Goal: Navigation & Orientation: Find specific page/section

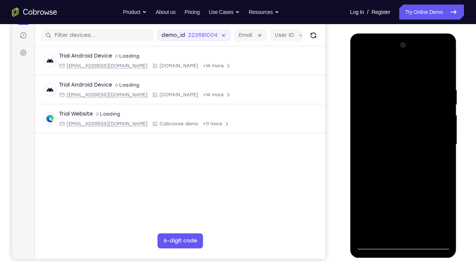
click at [406, 201] on div at bounding box center [402, 144] width 95 height 211
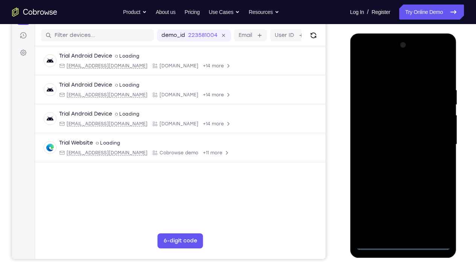
click at [434, 201] on div at bounding box center [402, 144] width 95 height 211
click at [373, 69] on div at bounding box center [402, 144] width 95 height 211
click at [433, 142] on div at bounding box center [402, 144] width 95 height 211
click at [393, 157] on div at bounding box center [402, 144] width 95 height 211
click at [392, 143] on div at bounding box center [402, 144] width 95 height 211
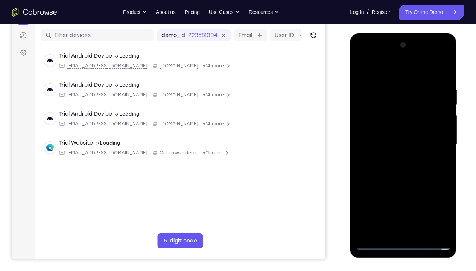
click at [393, 129] on div at bounding box center [402, 144] width 95 height 211
click at [397, 143] on div at bounding box center [402, 144] width 95 height 211
click at [444, 79] on div at bounding box center [402, 144] width 95 height 211
click at [442, 201] on div at bounding box center [402, 144] width 95 height 211
click at [446, 201] on div at bounding box center [402, 144] width 95 height 211
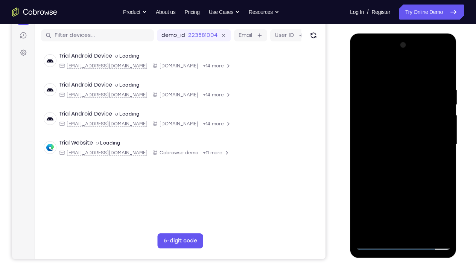
drag, startPoint x: 376, startPoint y: 70, endPoint x: 445, endPoint y: 70, distance: 68.8
click at [445, 70] on div at bounding box center [402, 144] width 95 height 211
click at [386, 89] on div at bounding box center [402, 144] width 95 height 211
click at [422, 199] on div at bounding box center [402, 144] width 95 height 211
click at [432, 201] on div at bounding box center [402, 144] width 95 height 211
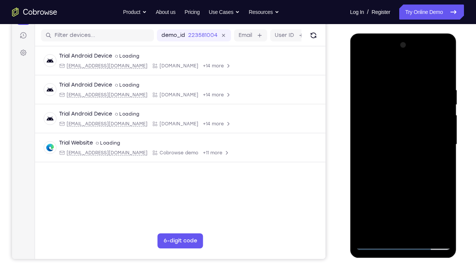
click at [440, 71] on div at bounding box center [402, 144] width 95 height 211
click at [388, 90] on div at bounding box center [402, 144] width 95 height 211
click at [444, 145] on div at bounding box center [402, 144] width 95 height 211
click at [413, 168] on div at bounding box center [402, 144] width 95 height 211
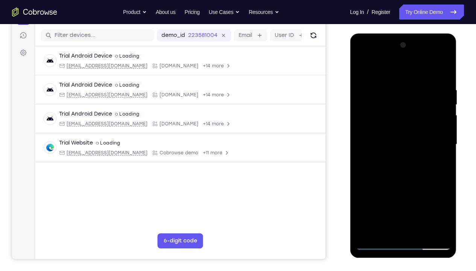
click at [443, 201] on div at bounding box center [402, 144] width 95 height 211
click at [442, 172] on div at bounding box center [402, 144] width 95 height 211
click at [443, 135] on div at bounding box center [402, 144] width 95 height 211
click at [436, 134] on div at bounding box center [402, 144] width 95 height 211
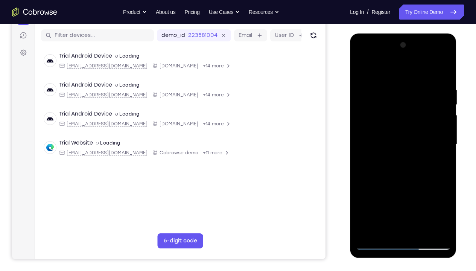
click at [443, 132] on div at bounding box center [402, 144] width 95 height 211
click at [442, 73] on div at bounding box center [402, 144] width 95 height 211
click at [421, 201] on div at bounding box center [402, 144] width 95 height 211
click at [403, 185] on div at bounding box center [402, 144] width 95 height 211
click at [384, 141] on div at bounding box center [402, 144] width 95 height 211
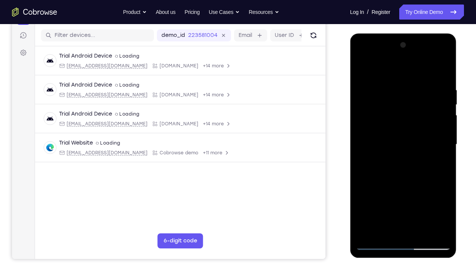
click at [362, 70] on div at bounding box center [402, 144] width 95 height 211
click at [391, 88] on div at bounding box center [402, 144] width 95 height 211
click at [423, 117] on div at bounding box center [402, 144] width 95 height 211
click at [443, 71] on div at bounding box center [402, 144] width 95 height 211
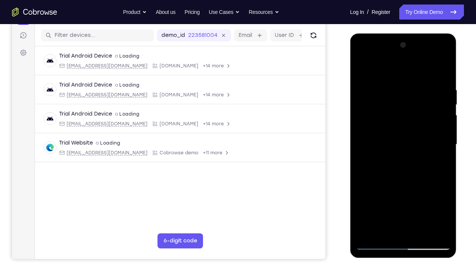
click at [443, 177] on div at bounding box center [402, 144] width 95 height 211
click at [362, 201] on div at bounding box center [402, 144] width 95 height 211
click at [371, 201] on div at bounding box center [402, 144] width 95 height 211
